Goal: Find specific page/section: Find specific page/section

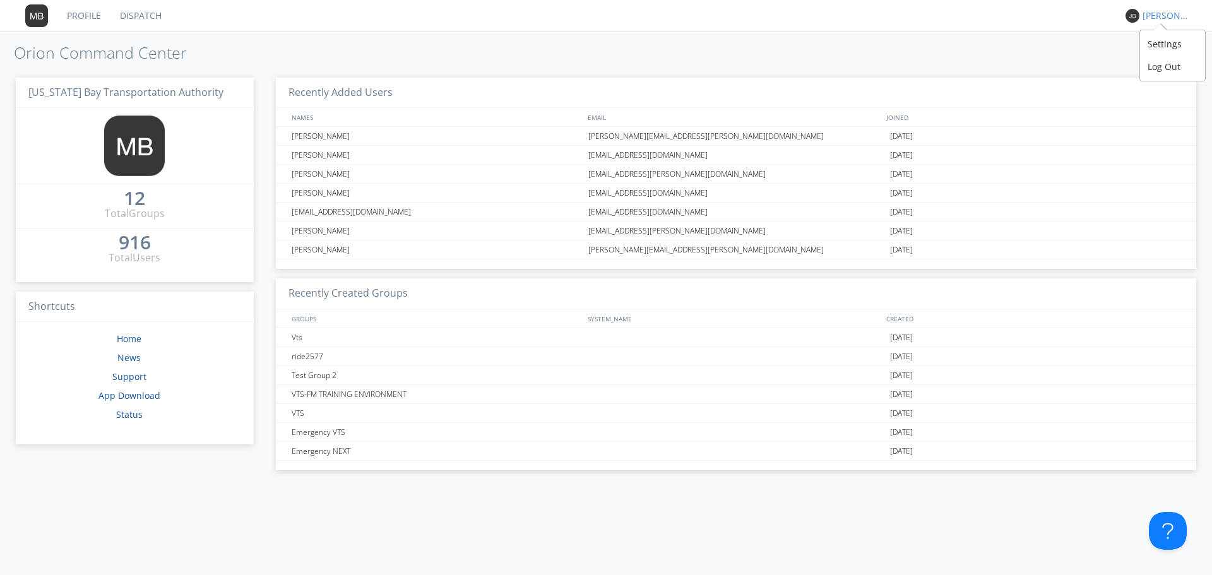
click at [1167, 20] on div "[PERSON_NAME]" at bounding box center [1166, 15] width 47 height 13
click at [1151, 43] on div "Settings" at bounding box center [1172, 44] width 65 height 23
click at [364, 449] on div "Emergency NEXT" at bounding box center [437, 451] width 297 height 18
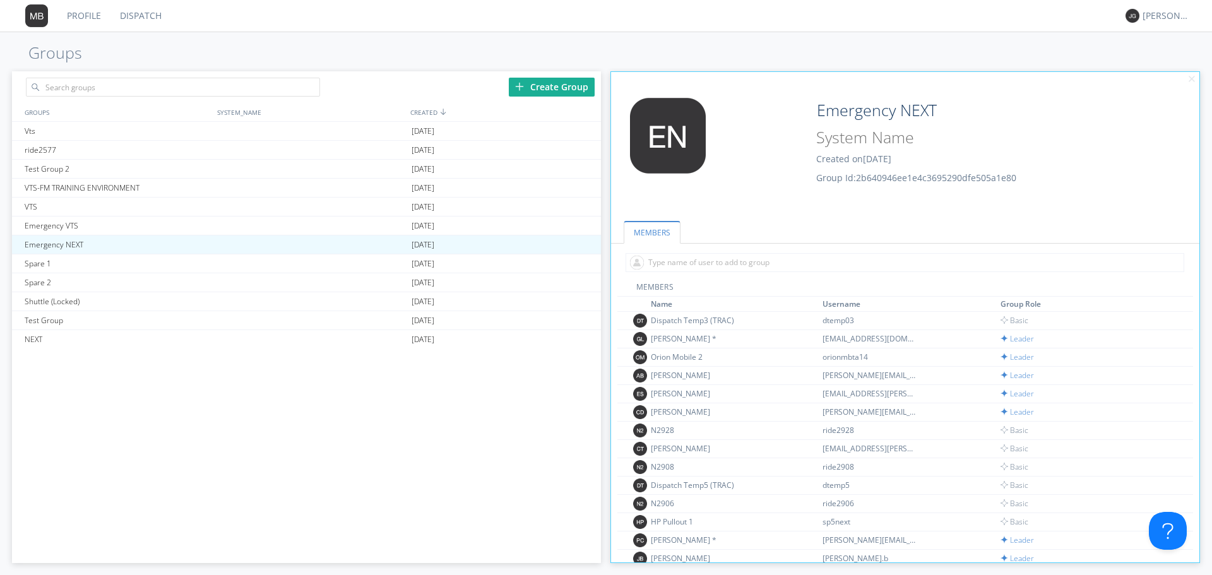
click at [138, 13] on link "Dispatch" at bounding box center [141, 16] width 61 height 32
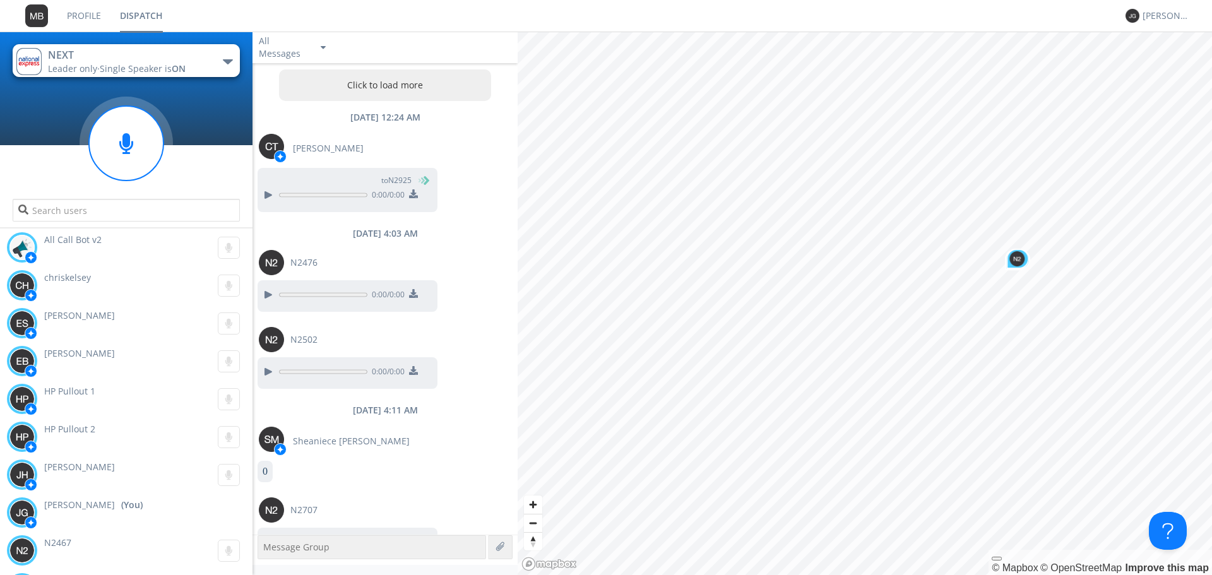
click at [82, 8] on link "Profile" at bounding box center [83, 16] width 53 height 32
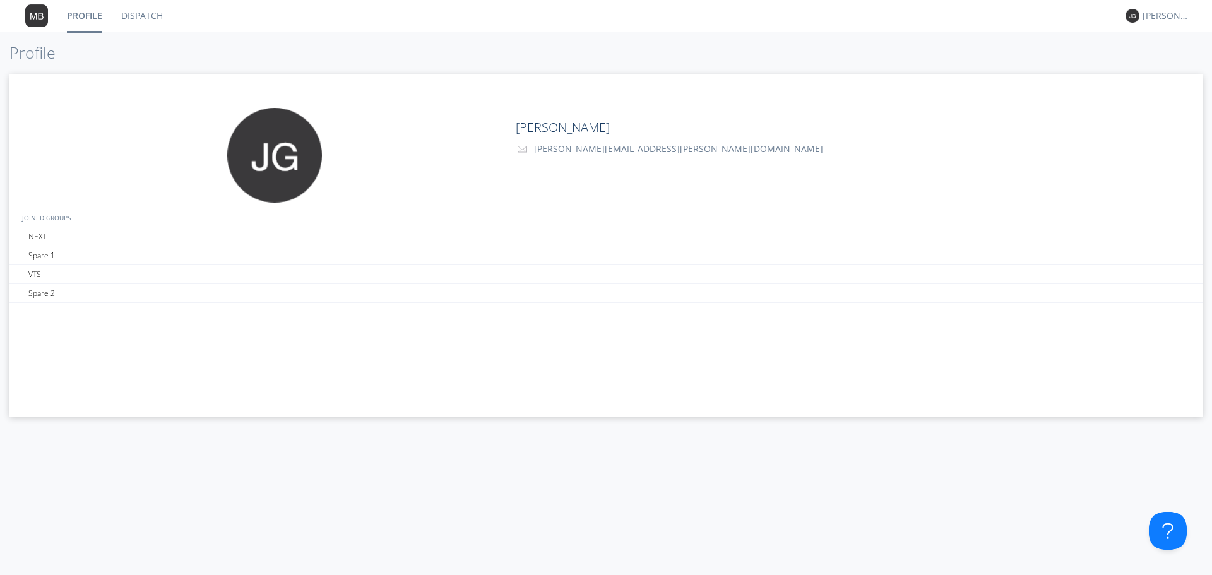
click at [131, 9] on link "Dispatch" at bounding box center [142, 16] width 61 height 32
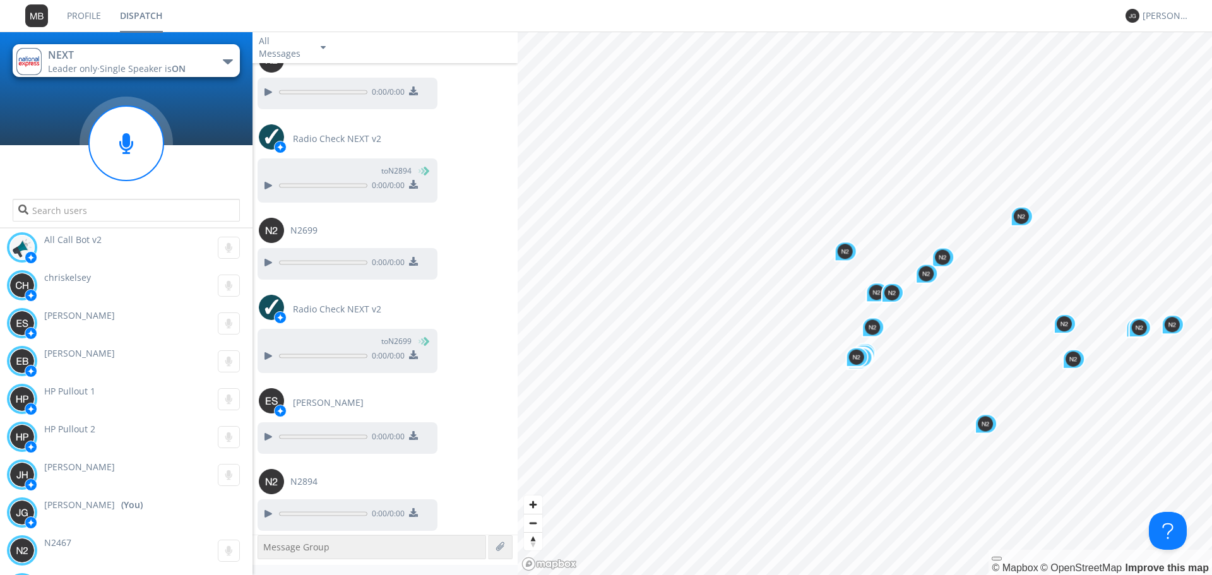
scroll to position [1304, 0]
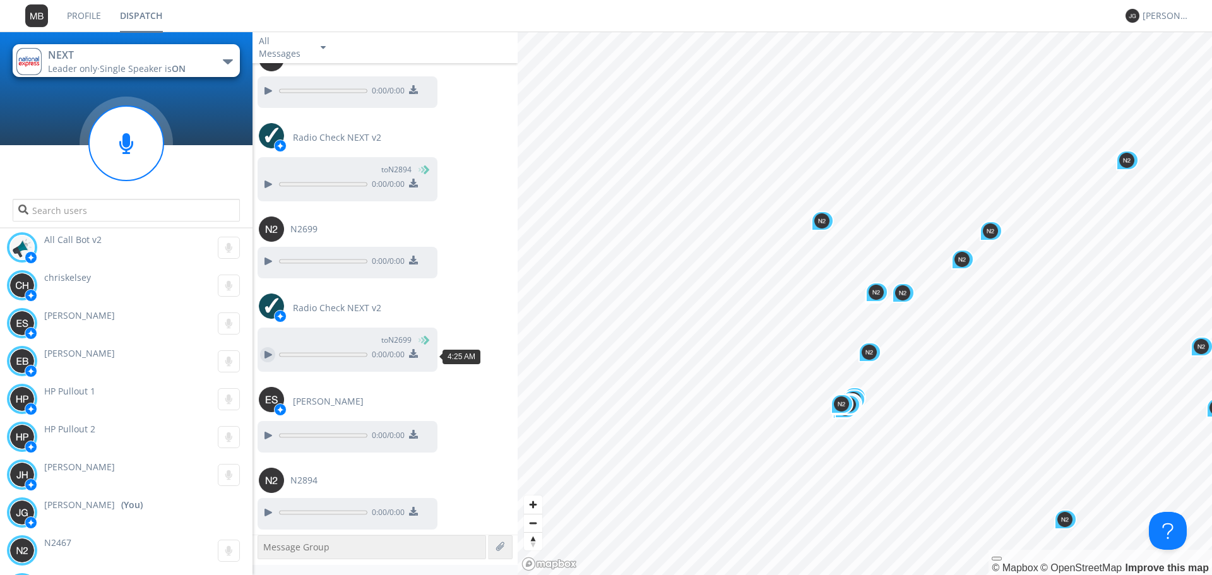
click at [266, 356] on div at bounding box center [267, 354] width 15 height 15
click at [269, 254] on div at bounding box center [267, 261] width 15 height 15
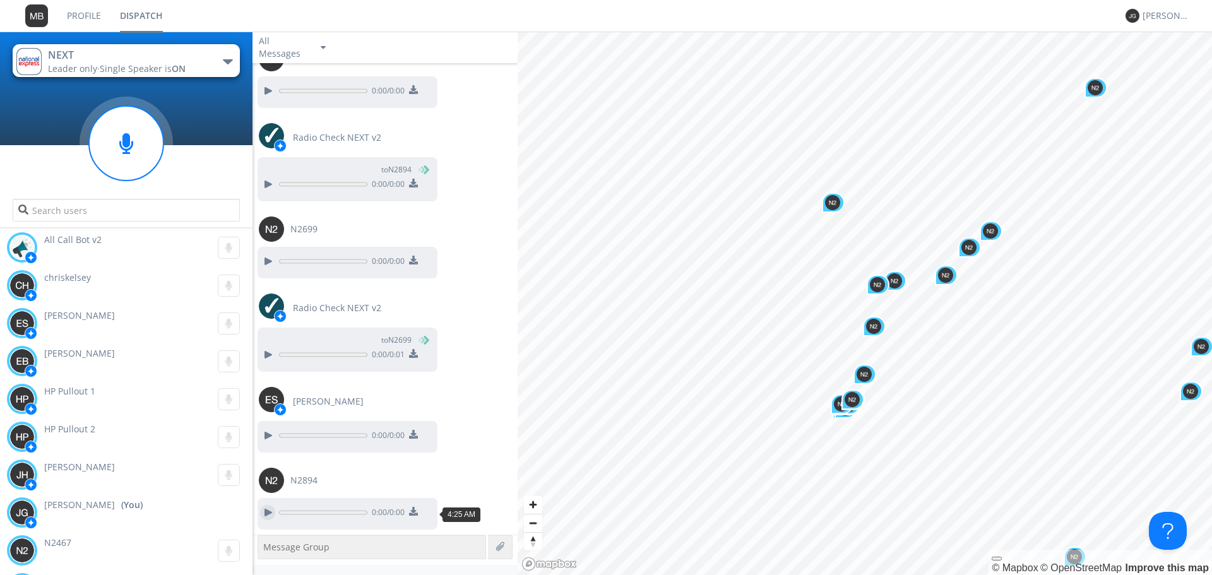
click at [263, 511] on div at bounding box center [267, 512] width 15 height 15
click at [256, 505] on button at bounding box center [267, 513] width 23 height 16
